Goal: Task Accomplishment & Management: Manage account settings

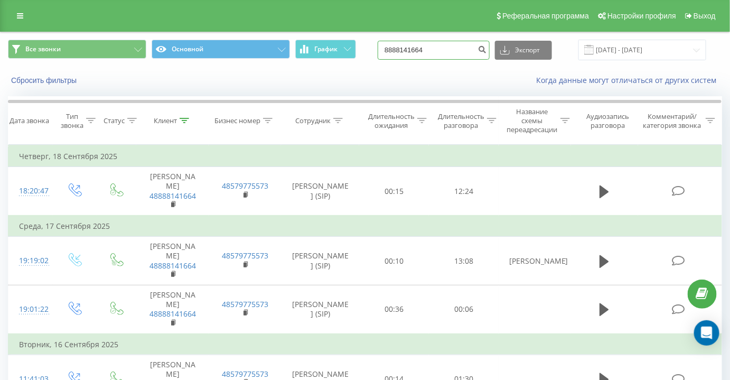
click at [448, 52] on input "8888141664" at bounding box center [433, 50] width 112 height 19
paste input "[PHONE_NUMBER]"
drag, startPoint x: 402, startPoint y: 46, endPoint x: 372, endPoint y: 52, distance: 30.8
click at [376, 52] on div "Все звонки Основной График [PHONE_NUMBER] Экспорт .csv .xls .xlsx [DATE] - [DAT…" at bounding box center [365, 50] width 714 height 21
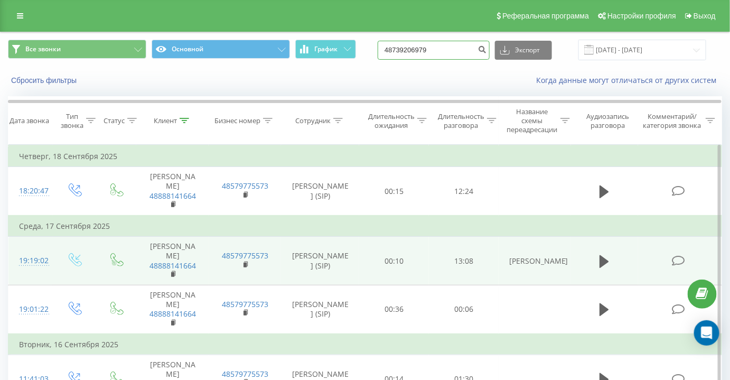
type input "48739206979"
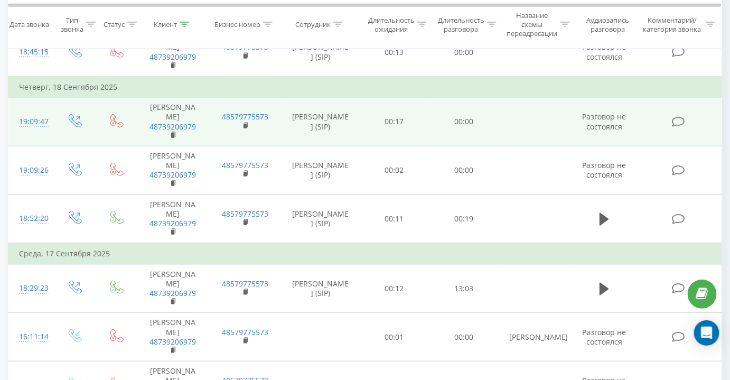
scroll to position [240, 0]
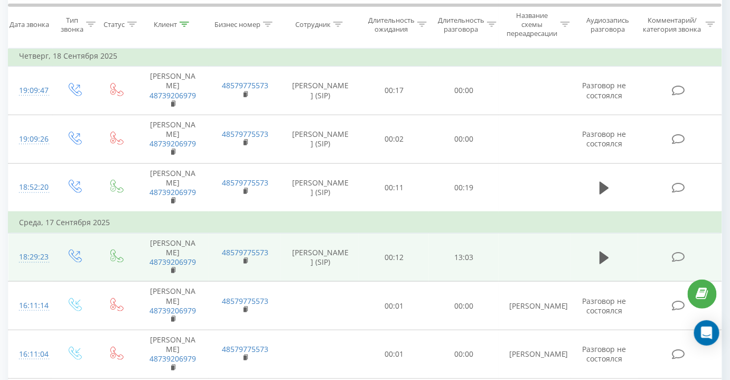
click at [679, 251] on icon at bounding box center [678, 256] width 13 height 11
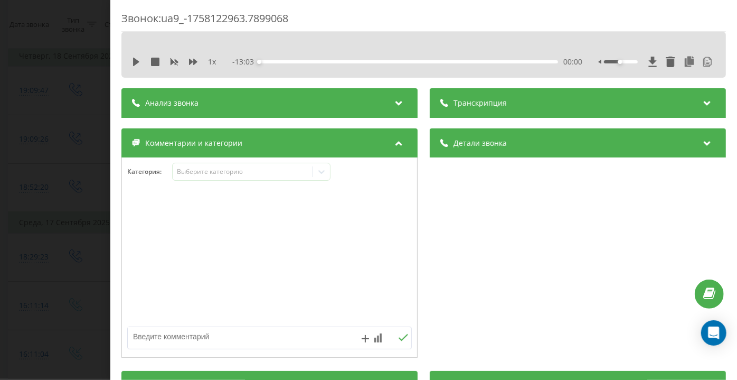
click at [570, 250] on div "Детали звонка Общее Дата звонка 2025-09-17 18:29:23 Тип звонка Исходящий Статус…" at bounding box center [578, 244] width 296 height 232
click at [466, 130] on div "Детали звонка" at bounding box center [578, 143] width 296 height 30
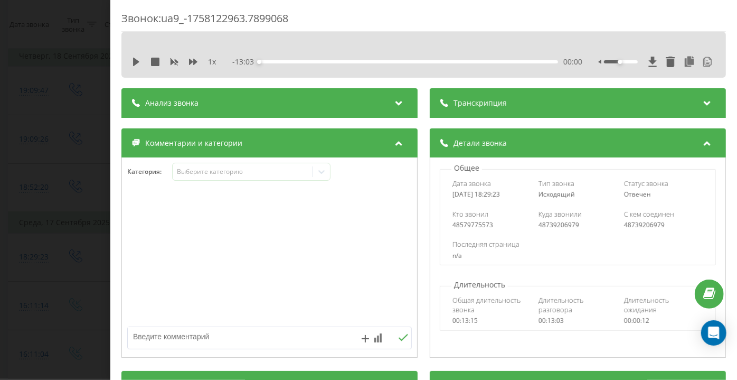
click at [469, 108] on div "Транскрипция" at bounding box center [578, 103] width 296 height 30
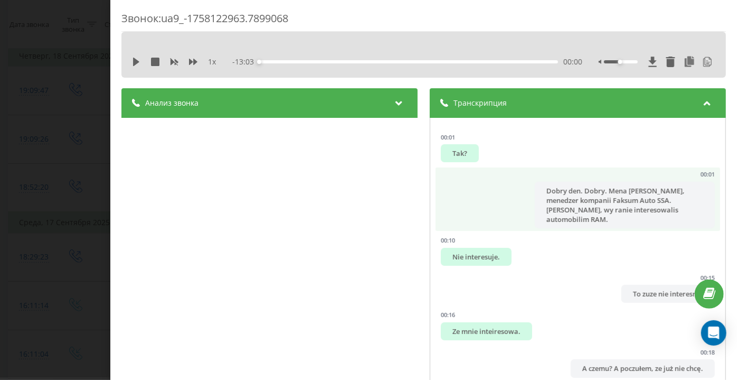
click at [521, 204] on li "00:01 Dobry den. Dobry. Mena zowit Denisa, menedzer kompanii Faksum Auto SSA. W…" at bounding box center [578, 198] width 285 height 63
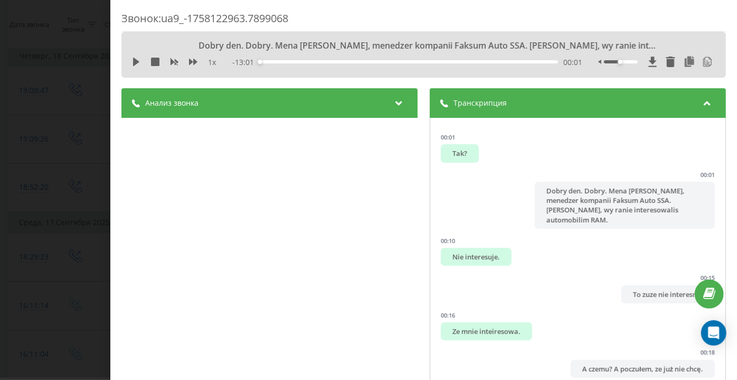
click at [135, 57] on div "1 x" at bounding box center [179, 62] width 95 height 11
click at [135, 58] on icon at bounding box center [136, 62] width 8 height 8
click at [79, 153] on div "Звонок : ua9_-1758122963.7899068 Dobry den. Dobry. Mena zowit Denisa, menedzer …" at bounding box center [368, 190] width 737 height 380
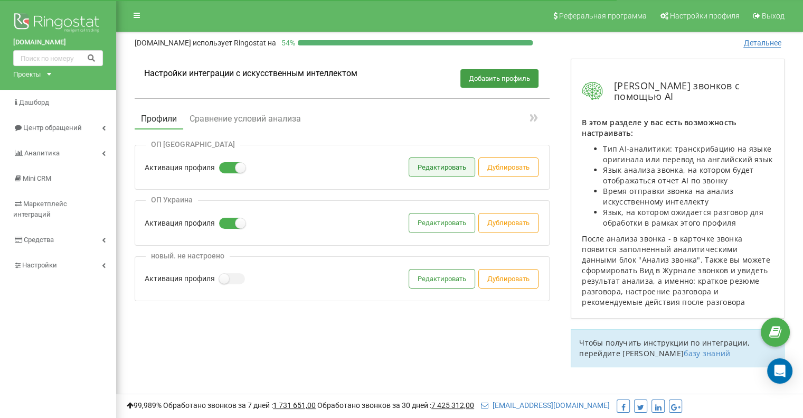
click at [431, 171] on button "Редактировать" at bounding box center [441, 167] width 65 height 18
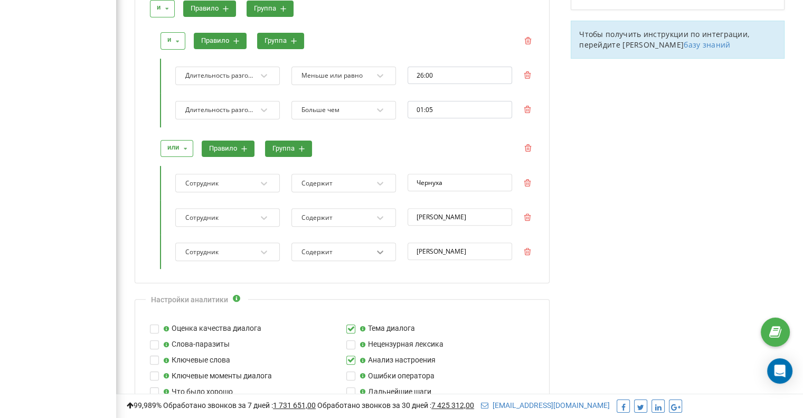
scroll to position [317, 0]
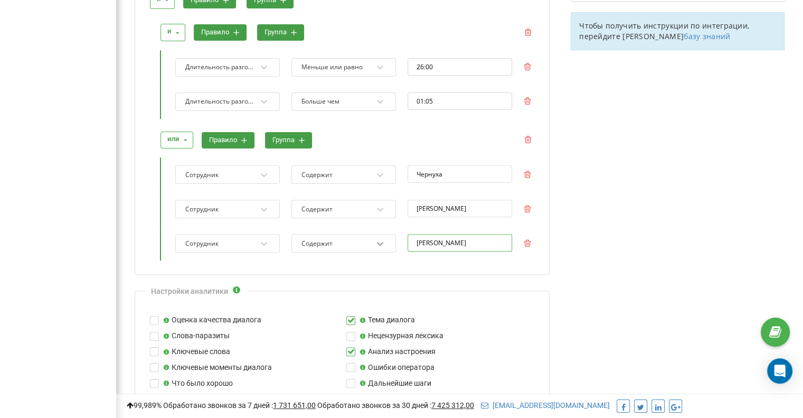
drag, startPoint x: 466, startPoint y: 241, endPoint x: 375, endPoint y: 240, distance: 90.8
click at [375, 240] on div "Сотрудник Содержит Задоенко" at bounding box center [352, 243] width 371 height 34
click at [530, 242] on icon at bounding box center [527, 242] width 7 height 7
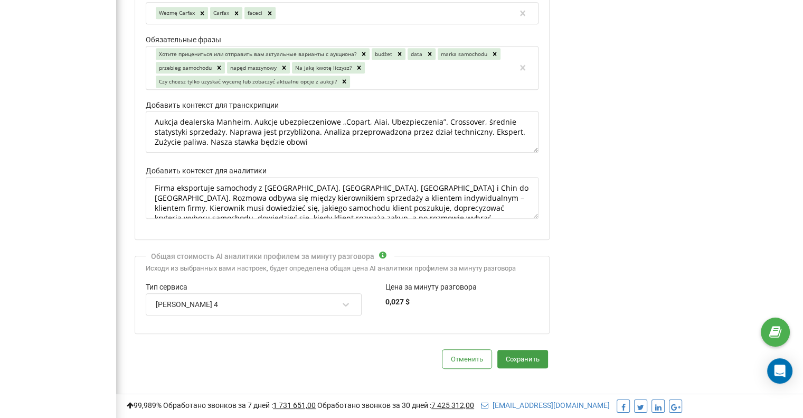
scroll to position [891, 0]
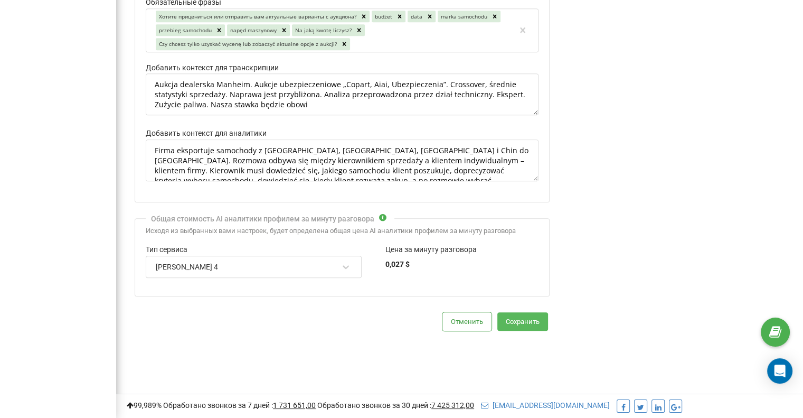
click at [528, 315] on button "Сохранить" at bounding box center [522, 321] width 51 height 18
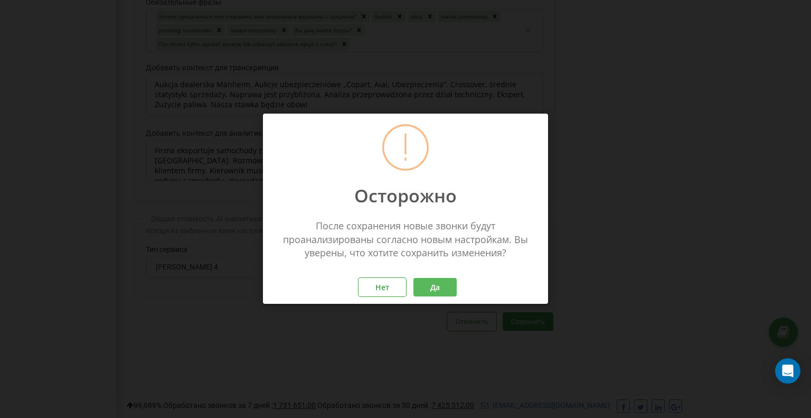
click at [424, 282] on button "Да" at bounding box center [434, 287] width 43 height 18
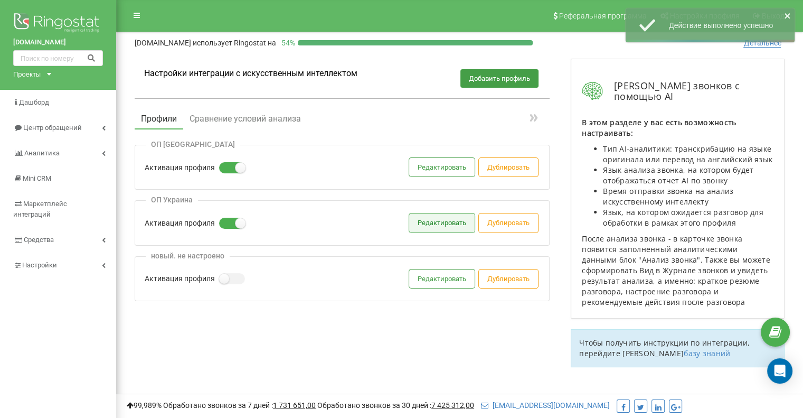
click at [429, 220] on button "Редактировать" at bounding box center [441, 222] width 65 height 18
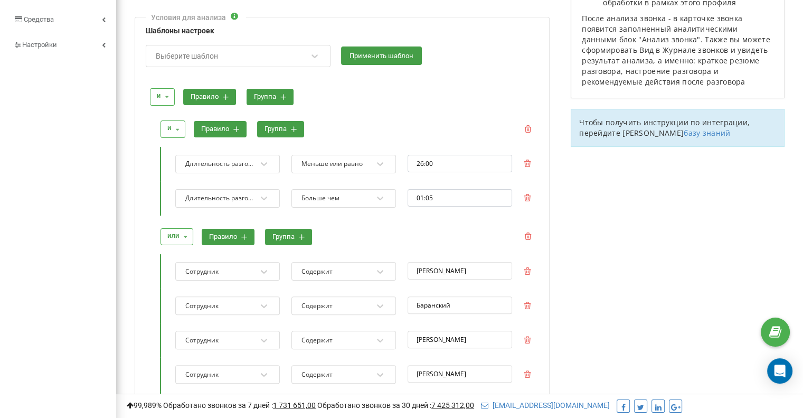
scroll to position [317, 0]
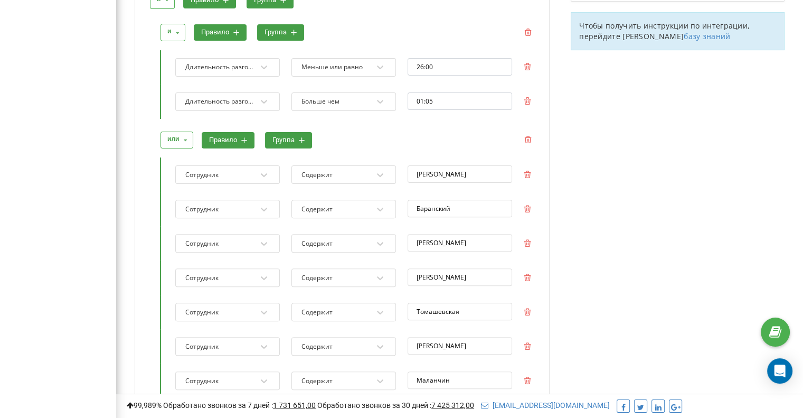
click at [247, 143] on button "правило" at bounding box center [228, 140] width 53 height 16
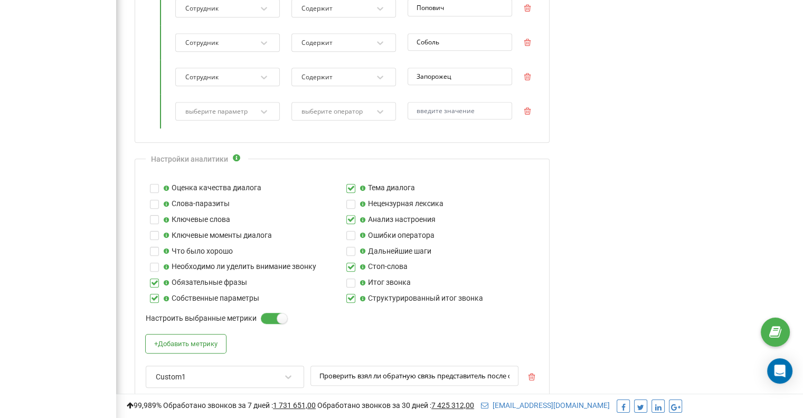
scroll to position [739, 0]
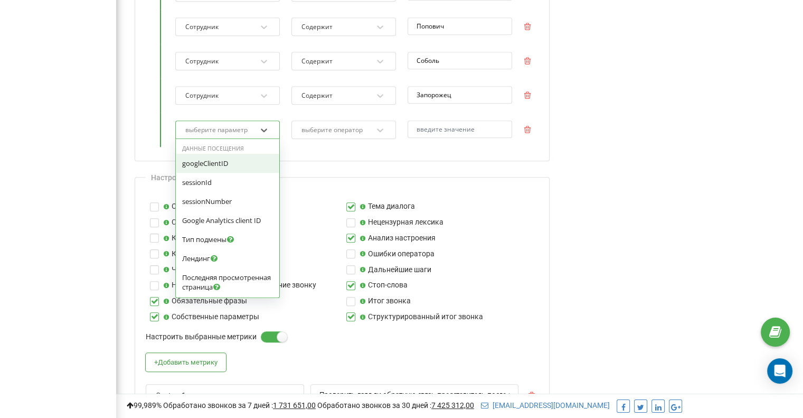
click at [228, 127] on div "выберите параметр" at bounding box center [216, 130] width 62 height 6
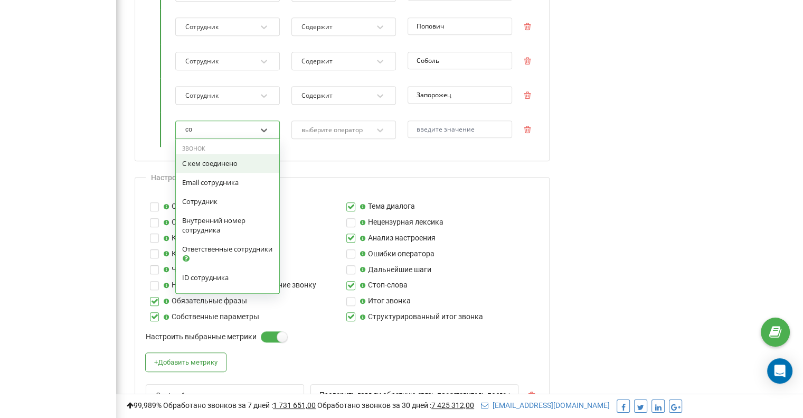
type input "сот"
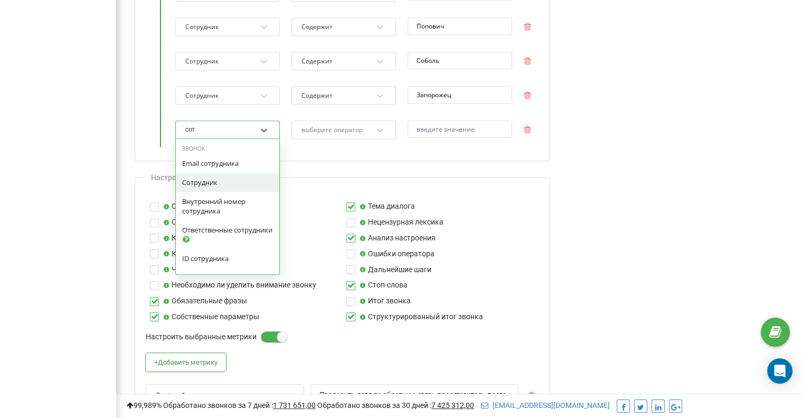
click at [225, 173] on div "Сотрудник" at bounding box center [227, 182] width 103 height 19
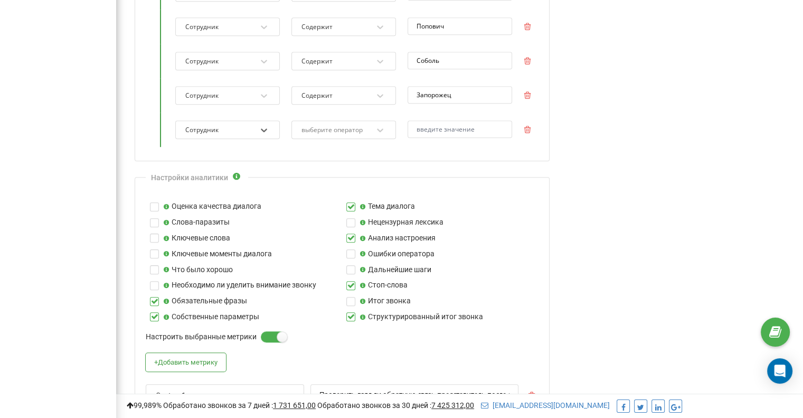
click at [329, 120] on div "выберите оператор" at bounding box center [343, 129] width 105 height 18
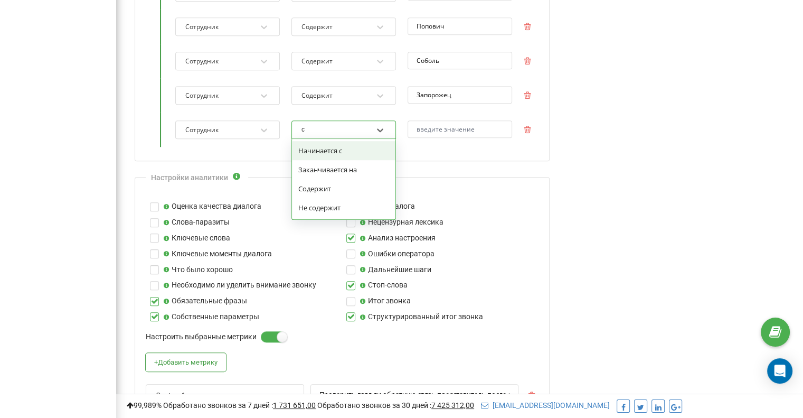
type input "со"
click at [299, 143] on div "Содержит" at bounding box center [343, 150] width 103 height 19
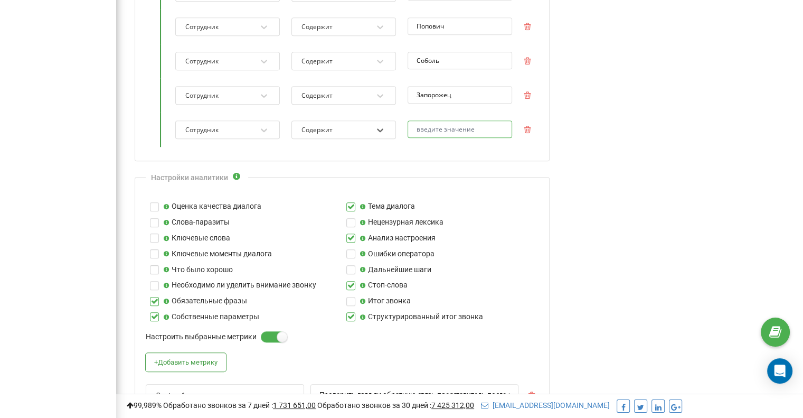
click at [412, 134] on input "text" at bounding box center [460, 128] width 105 height 17
paste input "Задоенко"
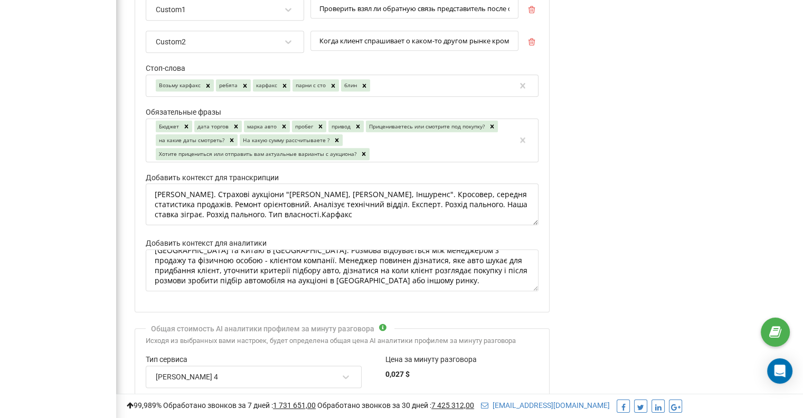
scroll to position [1232, 0]
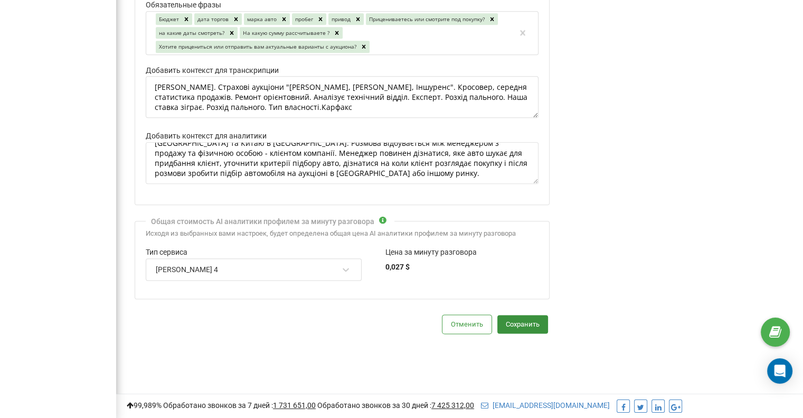
type input "Задоенко"
click at [528, 320] on button "Сохранить" at bounding box center [522, 324] width 51 height 18
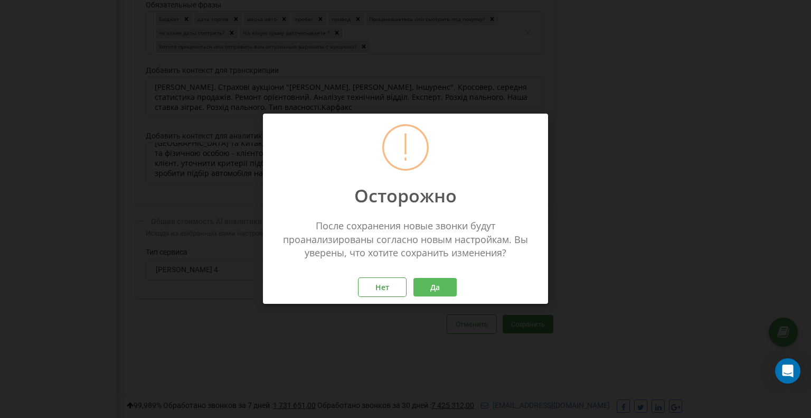
click at [437, 281] on button "Да" at bounding box center [434, 287] width 43 height 18
